Goal: Task Accomplishment & Management: Manage account settings

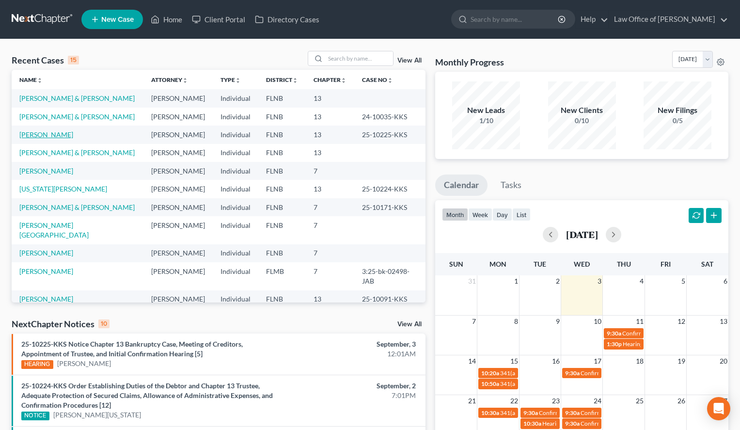
click at [62, 136] on link "[PERSON_NAME]" at bounding box center [46, 134] width 54 height 8
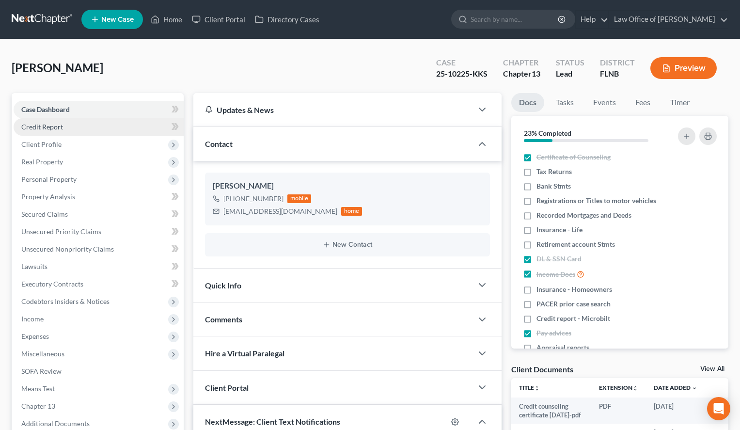
scroll to position [52, 0]
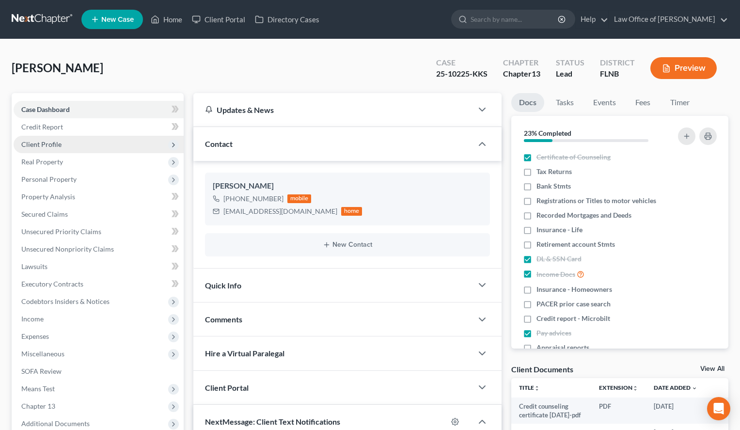
click at [62, 141] on span "Client Profile" at bounding box center [99, 144] width 170 height 17
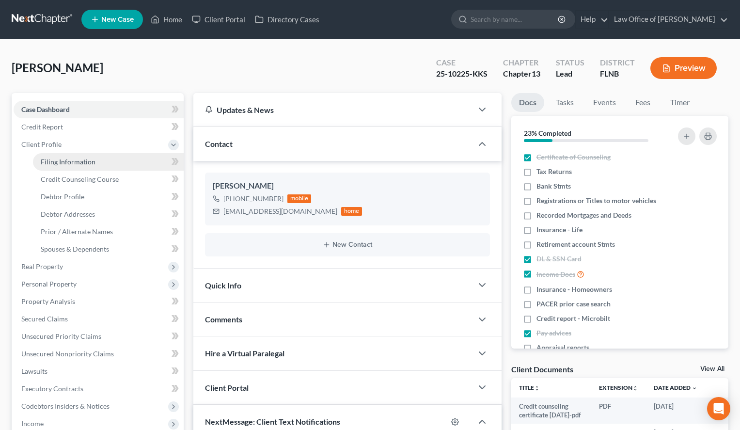
click at [70, 156] on link "Filing Information" at bounding box center [108, 161] width 151 height 17
select select "1"
select select "0"
select select "3"
select select "16"
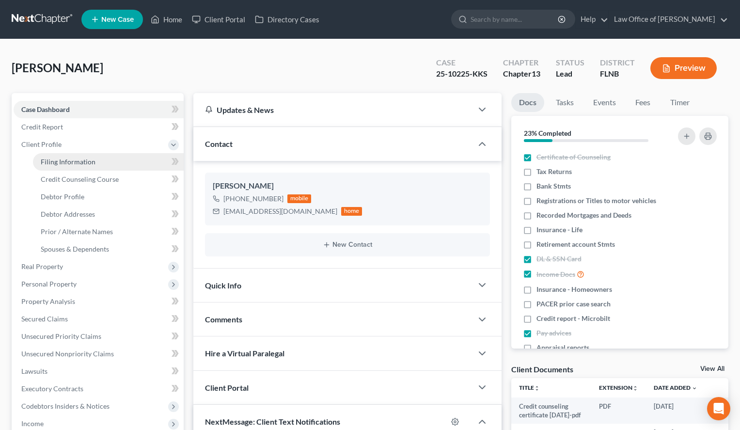
select select "0"
select select "9"
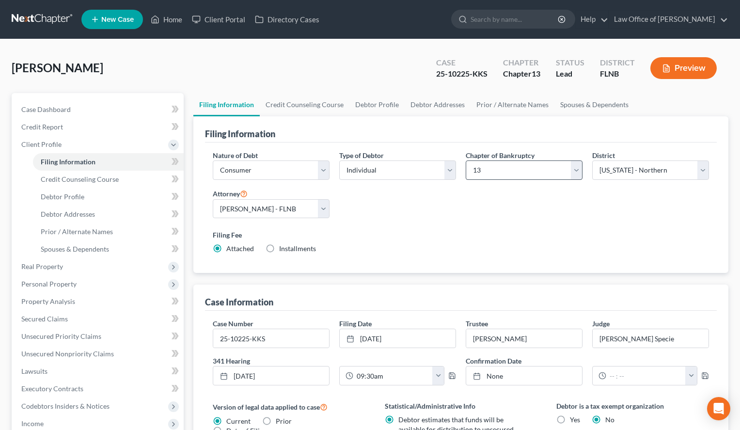
scroll to position [49, 0]
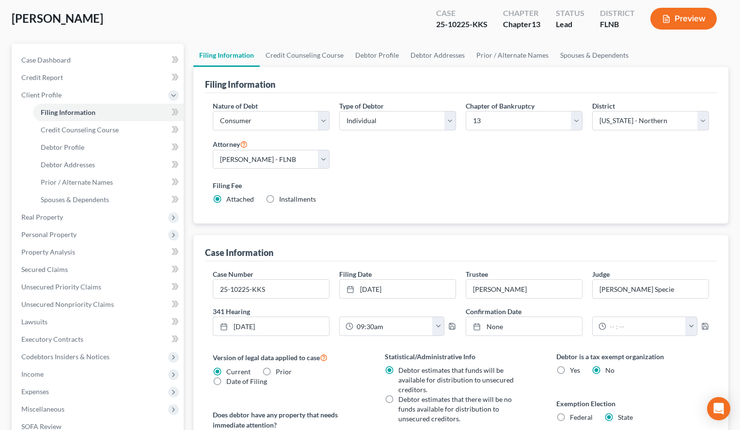
click at [660, 191] on div "Filing Fee Attached Installments Installments" at bounding box center [461, 192] width 496 height 24
drag, startPoint x: 561, startPoint y: 284, endPoint x: 462, endPoint y: 294, distance: 99.3
click at [466, 294] on input "Leigh A. Duncan" at bounding box center [524, 289] width 116 height 18
click at [404, 193] on div "Filing Fee Attached Installments Installments" at bounding box center [461, 192] width 496 height 24
click at [71, 54] on link "Case Dashboard" at bounding box center [99, 59] width 170 height 17
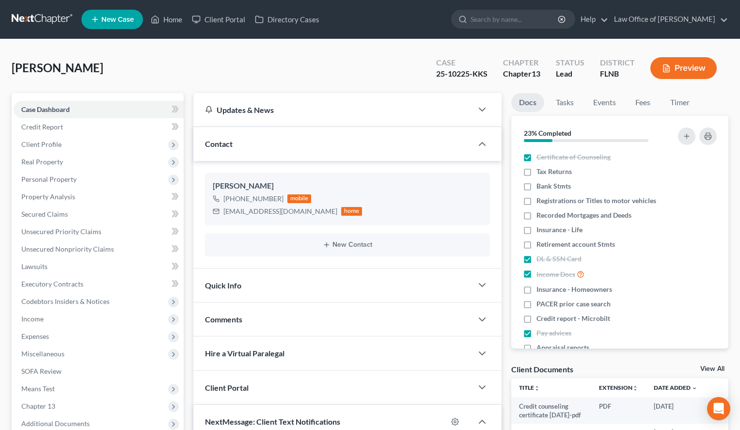
scroll to position [52, 0]
click at [106, 146] on span "Client Profile" at bounding box center [99, 144] width 170 height 17
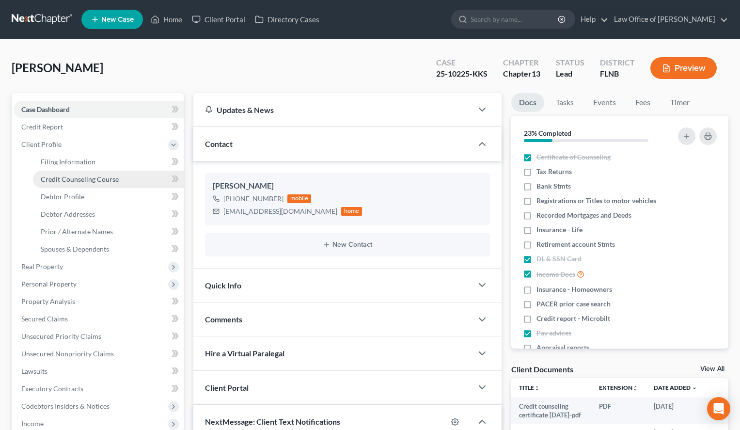
click at [123, 183] on link "Credit Counseling Course" at bounding box center [108, 179] width 151 height 17
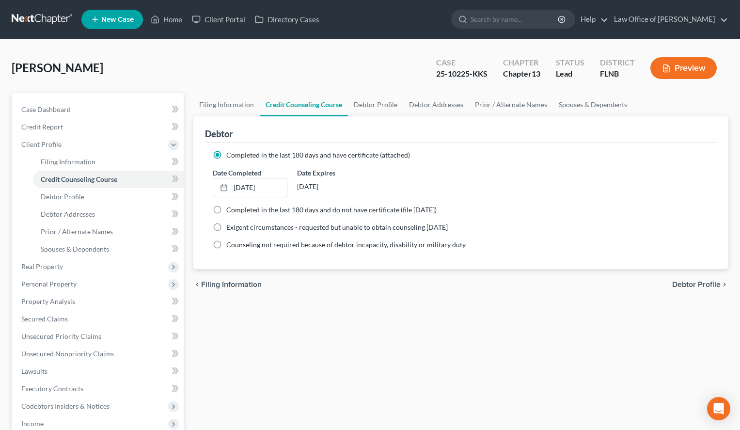
click at [39, 17] on link at bounding box center [43, 19] width 62 height 17
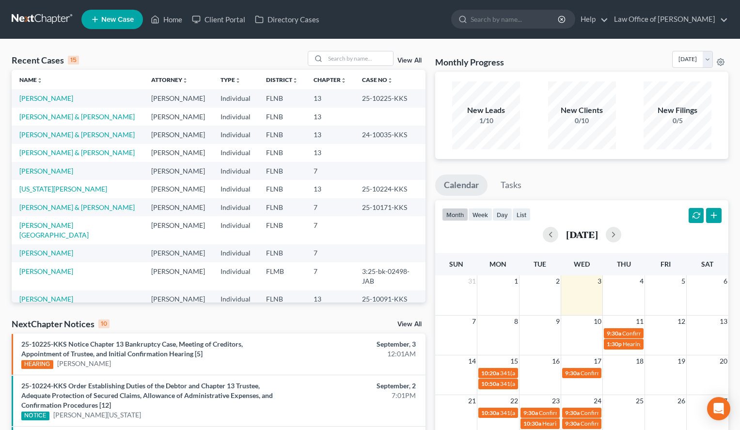
click at [66, 194] on td "[US_STATE][PERSON_NAME]" at bounding box center [78, 189] width 132 height 18
click at [65, 189] on link "[US_STATE][PERSON_NAME]" at bounding box center [63, 189] width 88 height 8
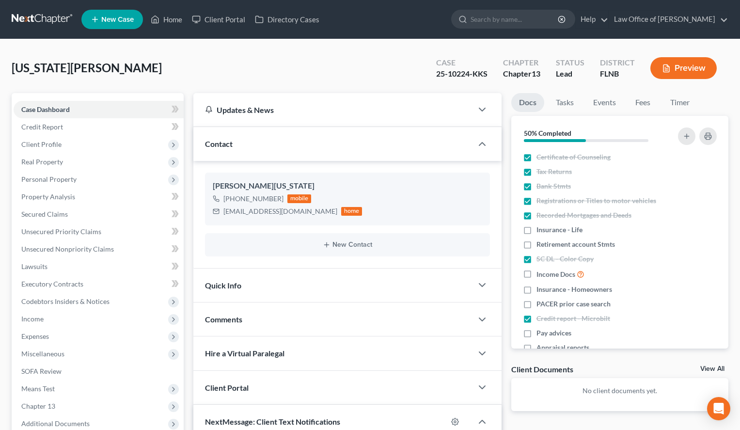
click at [626, 105] on ul "Docs Tasks Events Fees Timer" at bounding box center [619, 104] width 217 height 23
click at [630, 105] on link "Fees" at bounding box center [642, 102] width 31 height 19
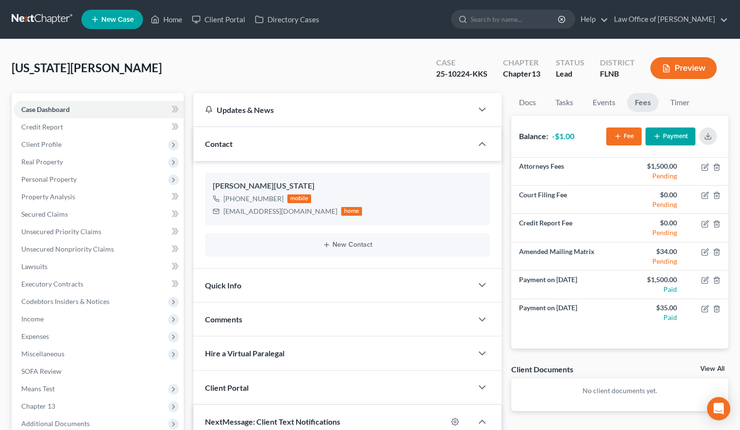
click at [33, 23] on link at bounding box center [43, 19] width 62 height 17
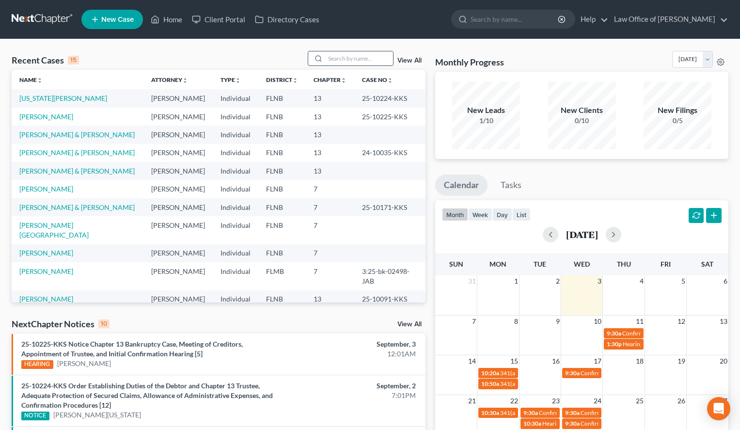
click at [347, 63] on input "search" at bounding box center [359, 58] width 68 height 14
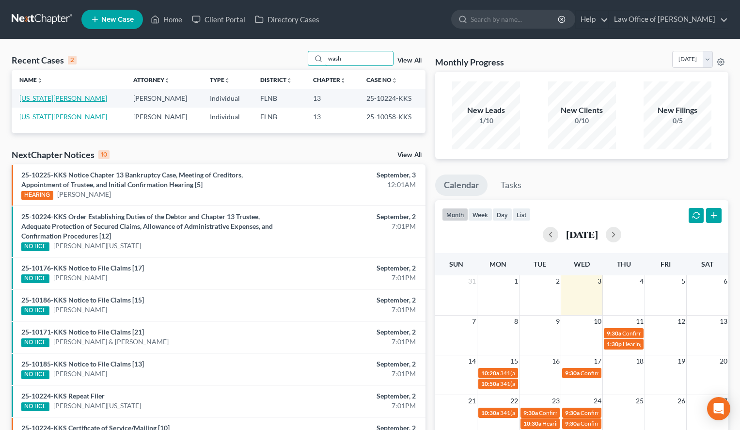
type input "wash"
click at [52, 100] on link "[US_STATE][PERSON_NAME]" at bounding box center [63, 98] width 88 height 8
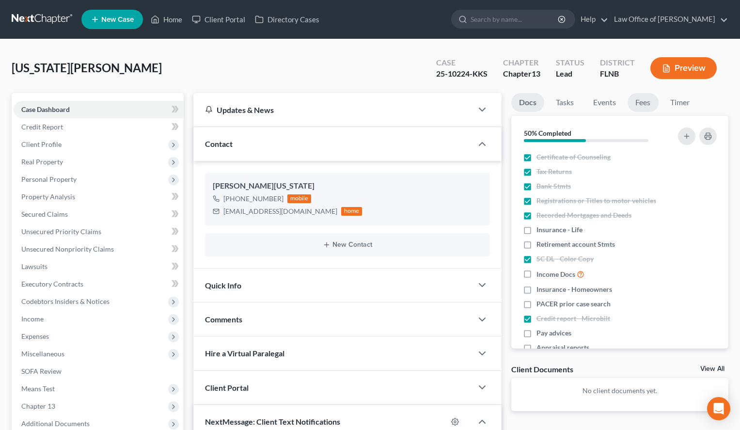
click at [647, 101] on link "Fees" at bounding box center [642, 102] width 31 height 19
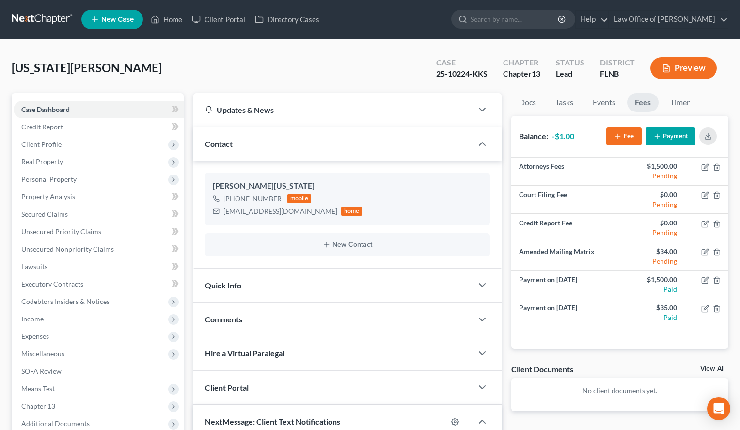
click at [49, 17] on link at bounding box center [43, 19] width 62 height 17
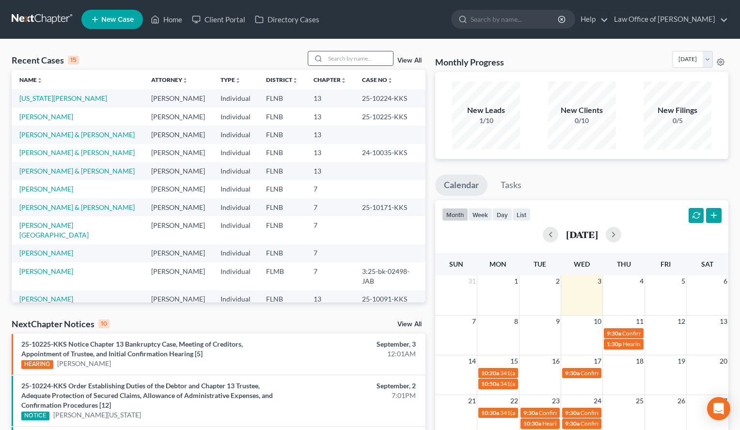
click at [356, 60] on input "search" at bounding box center [359, 58] width 68 height 14
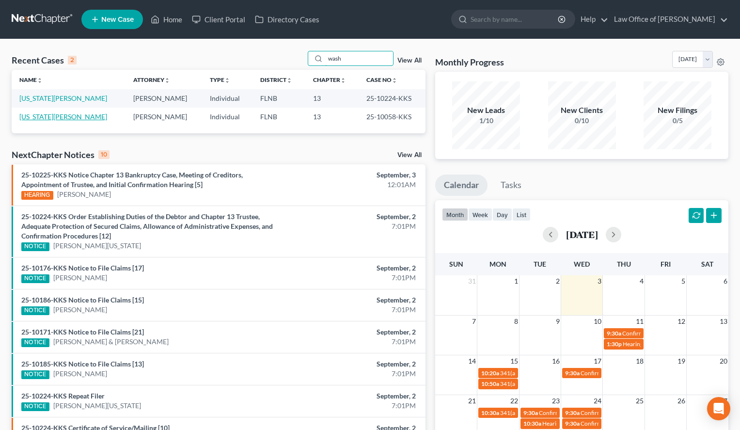
type input "wash"
click at [64, 117] on link "[US_STATE][PERSON_NAME]" at bounding box center [63, 116] width 88 height 8
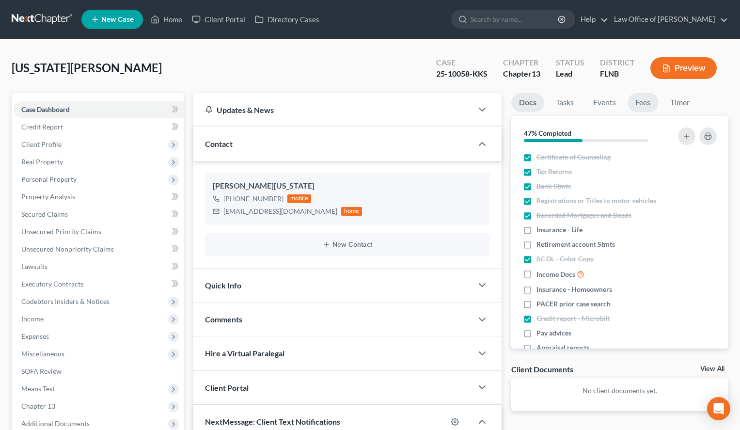
click at [650, 103] on link "Fees" at bounding box center [642, 102] width 31 height 19
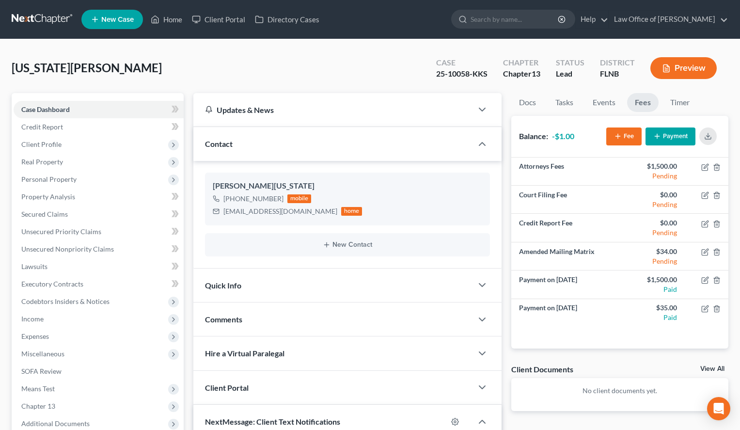
click at [29, 19] on link at bounding box center [43, 19] width 62 height 17
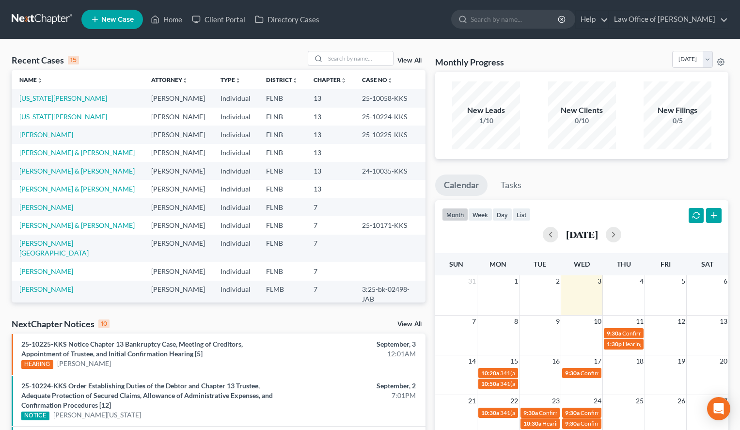
click at [544, 44] on div "Recent Cases 15 View All Name unfold_more expand_more expand_less Attorney unfo…" at bounding box center [370, 378] width 740 height 679
click at [40, 99] on link "[US_STATE][PERSON_NAME]" at bounding box center [63, 98] width 88 height 8
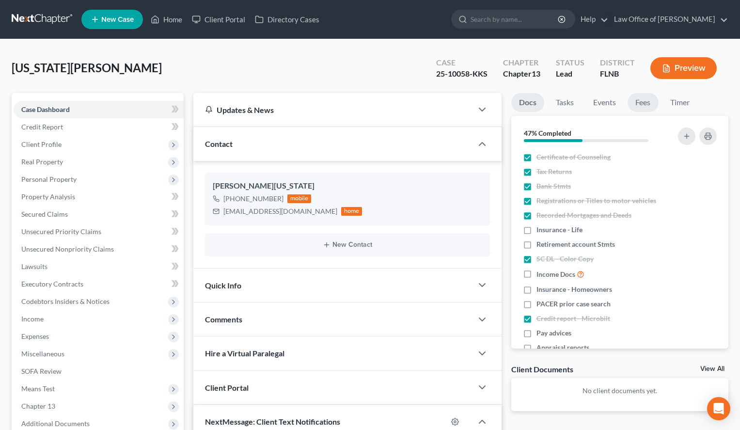
click at [647, 107] on link "Fees" at bounding box center [642, 102] width 31 height 19
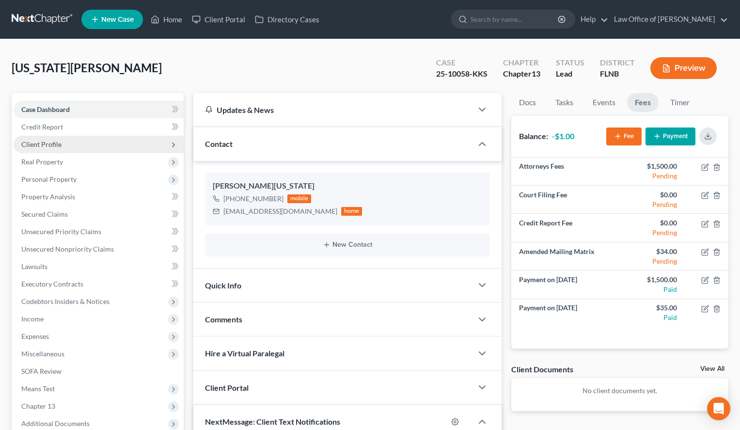
click at [84, 145] on span "Client Profile" at bounding box center [99, 144] width 170 height 17
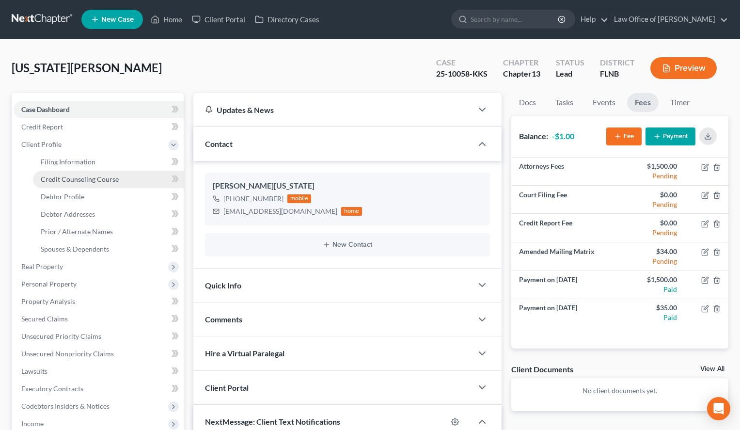
click at [96, 179] on span "Credit Counseling Course" at bounding box center [80, 179] width 78 height 8
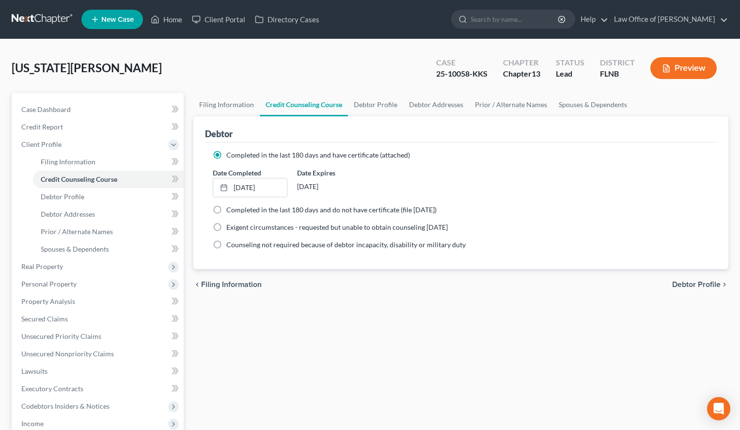
click at [35, 12] on link at bounding box center [43, 19] width 62 height 17
